Goal: Task Accomplishment & Management: Manage account settings

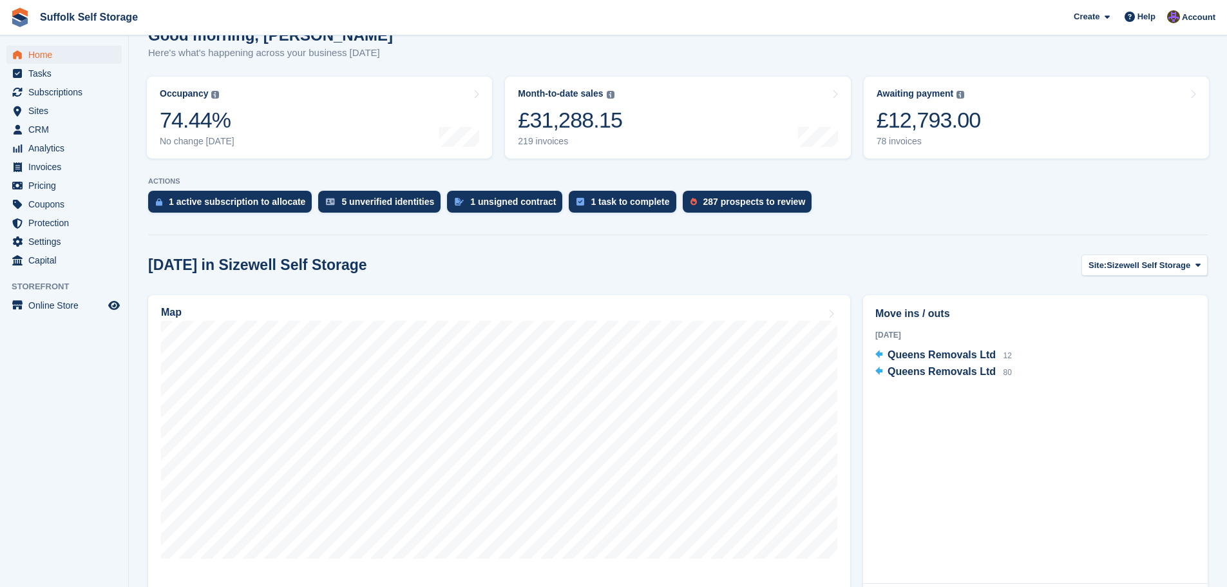
scroll to position [129, 0]
click at [481, 205] on div "1 unsigned contract" at bounding box center [513, 201] width 86 height 10
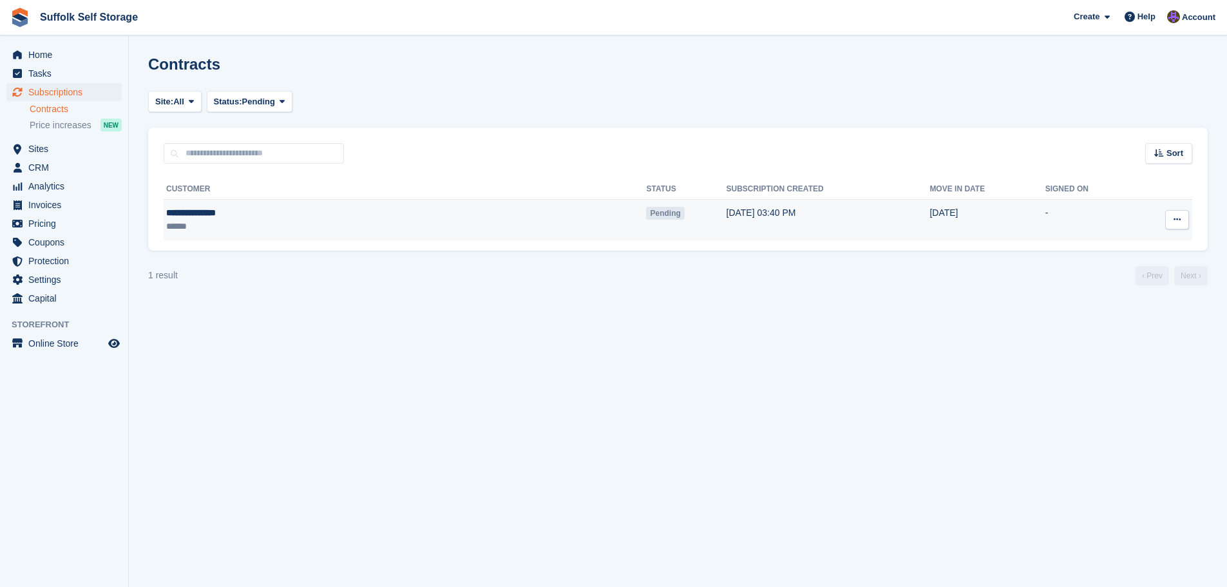
click at [1181, 223] on button at bounding box center [1177, 219] width 24 height 19
click at [1121, 293] on p "Send reminder" at bounding box center [1127, 295] width 112 height 17
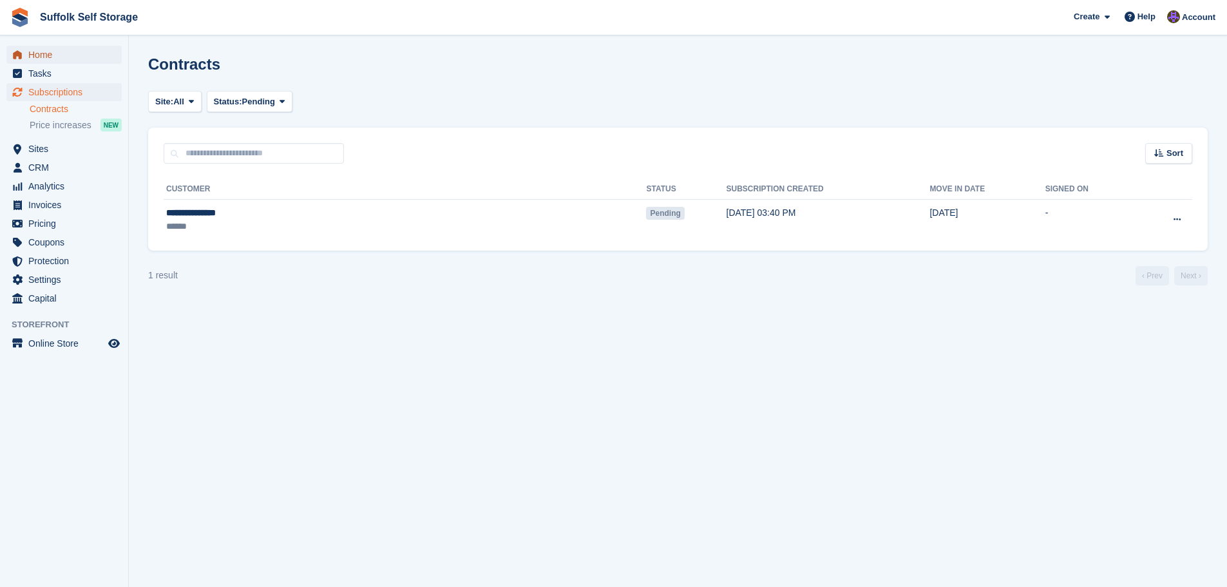
click at [44, 55] on span "Home" at bounding box center [66, 55] width 77 height 18
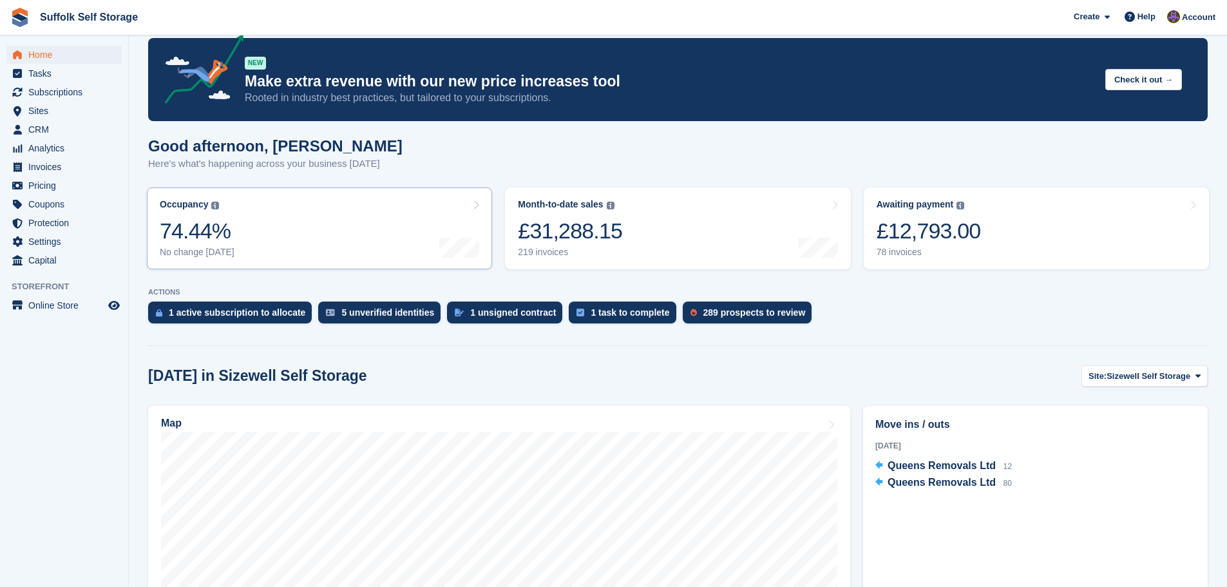
scroll to position [193, 0]
